Goal: Check status: Check status

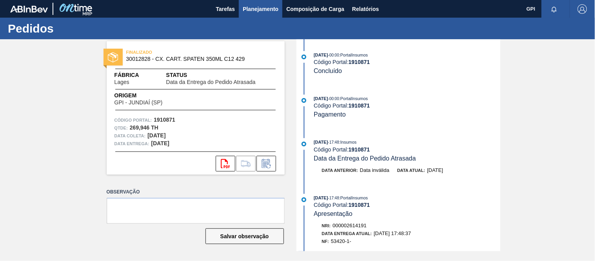
click at [259, 8] on span "Planejamento" at bounding box center [261, 8] width 36 height 9
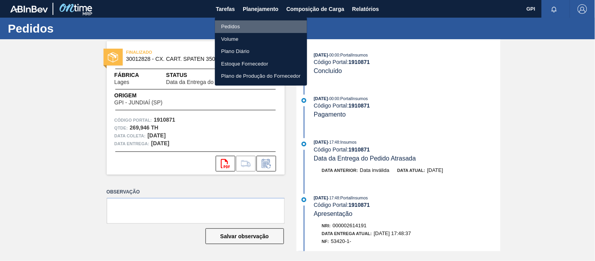
click at [232, 24] on li "Pedidos" at bounding box center [261, 26] width 92 height 13
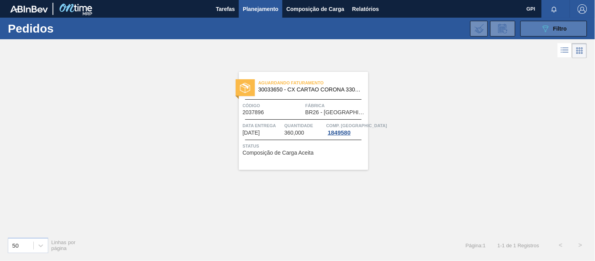
click at [535, 22] on button "089F7B8B-B2A5-4AFE-B5C0-19BA573D28AC Filtro" at bounding box center [554, 29] width 67 height 16
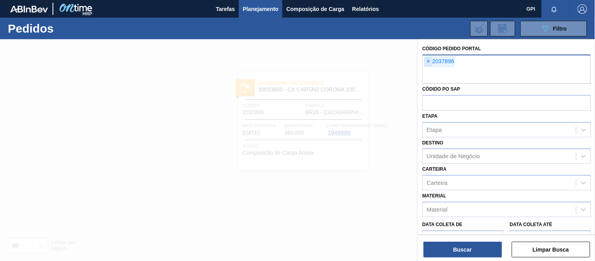
click at [426, 63] on span "×" at bounding box center [428, 61] width 7 height 9
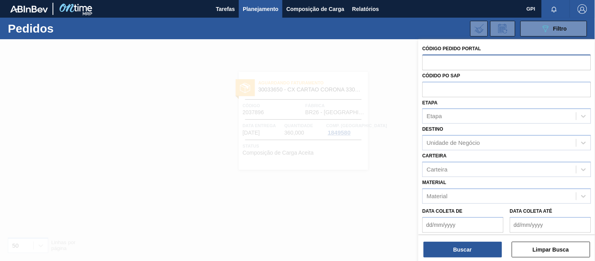
paste input "2037896"
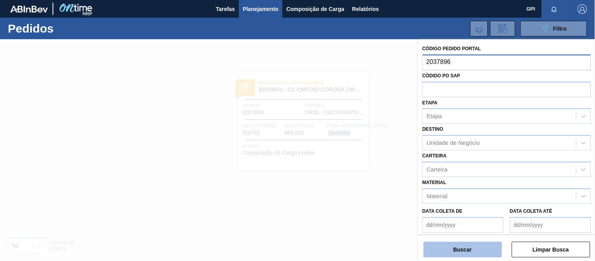
type input "2037896"
click at [456, 250] on button "Buscar" at bounding box center [463, 250] width 78 height 16
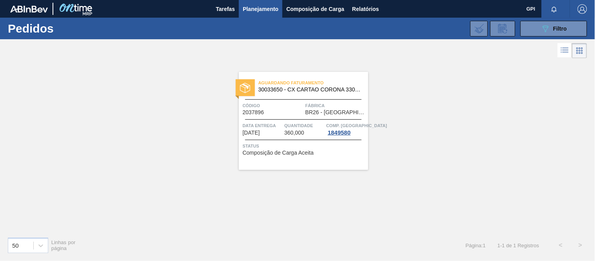
click at [271, 120] on div "Aguardando Faturamento 30033650 - CX CARTAO CORONA 330 C6 NIV24 Código 2037896 …" at bounding box center [304, 121] width 130 height 98
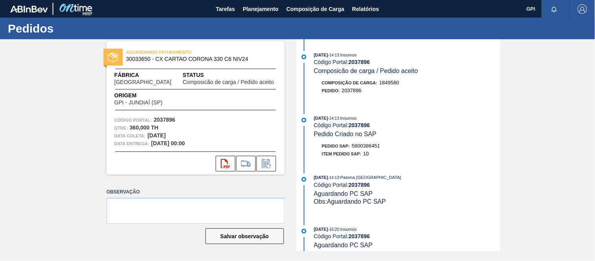
click at [376, 147] on span "5800386451" at bounding box center [366, 146] width 28 height 6
copy span "5800386451"
click at [371, 146] on span "5800386451" at bounding box center [366, 146] width 28 height 6
